Goal: Task Accomplishment & Management: Manage account settings

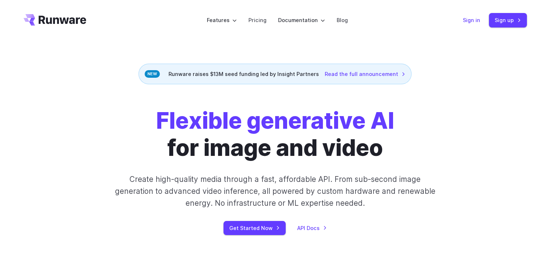
click at [473, 20] on link "Sign in" at bounding box center [471, 20] width 17 height 8
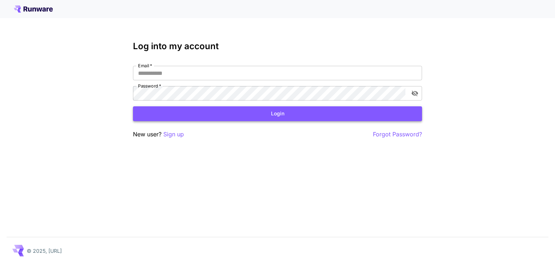
type input "**********"
click at [297, 116] on button "Login" at bounding box center [277, 113] width 289 height 15
